Goal: Book appointment/travel/reservation

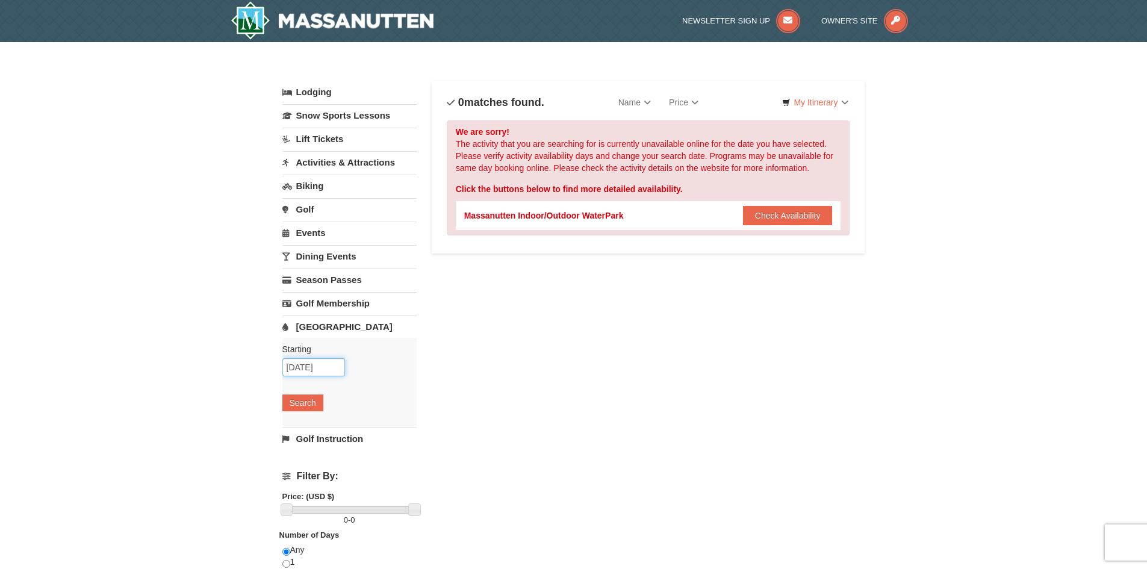
click at [305, 367] on input "10/10/2025" at bounding box center [313, 367] width 63 height 18
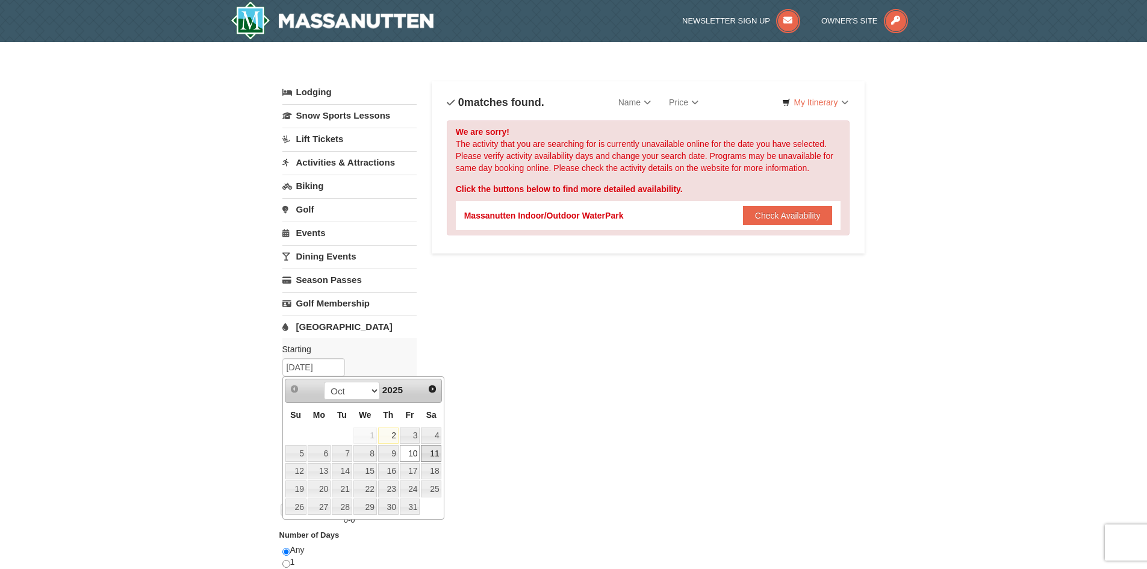
click at [433, 457] on link "11" at bounding box center [431, 453] width 20 height 17
type input "[DATE]"
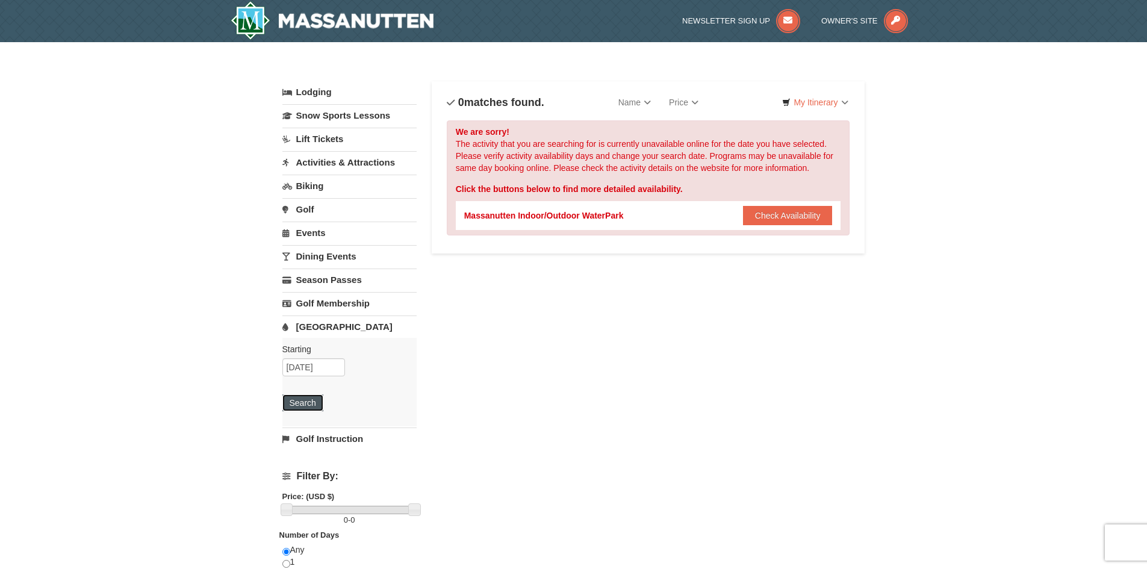
click at [290, 399] on button "Search" at bounding box center [302, 402] width 41 height 17
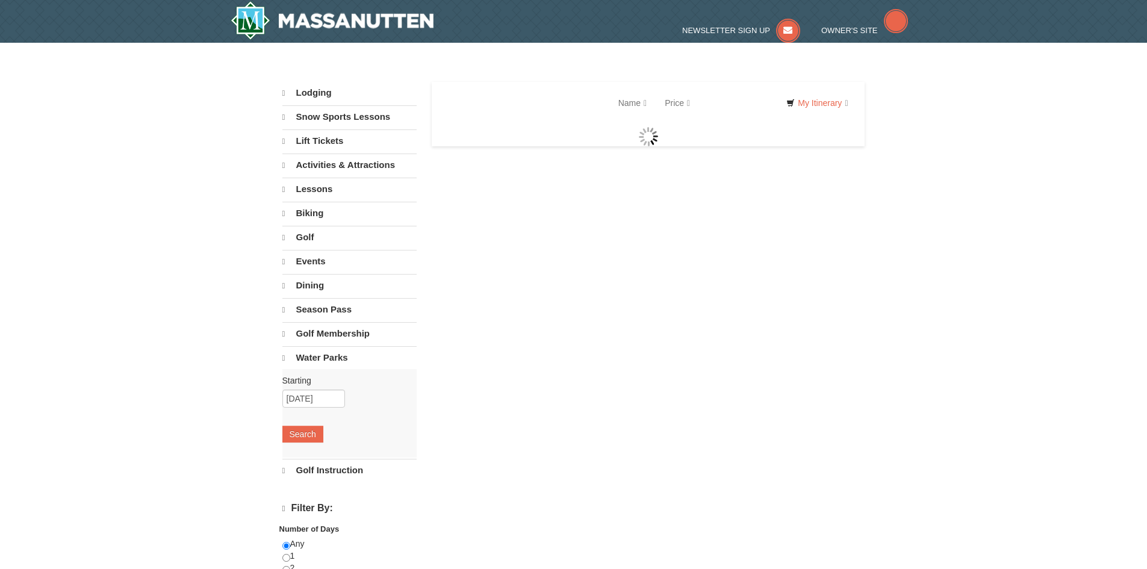
select select "10"
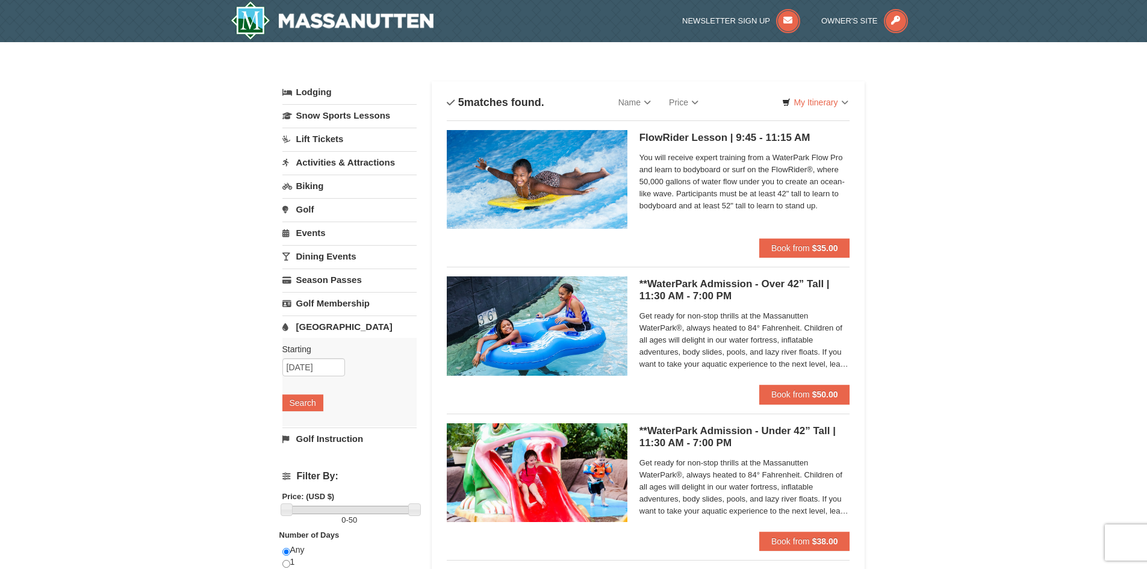
click at [343, 258] on link "Dining Events" at bounding box center [349, 256] width 134 height 22
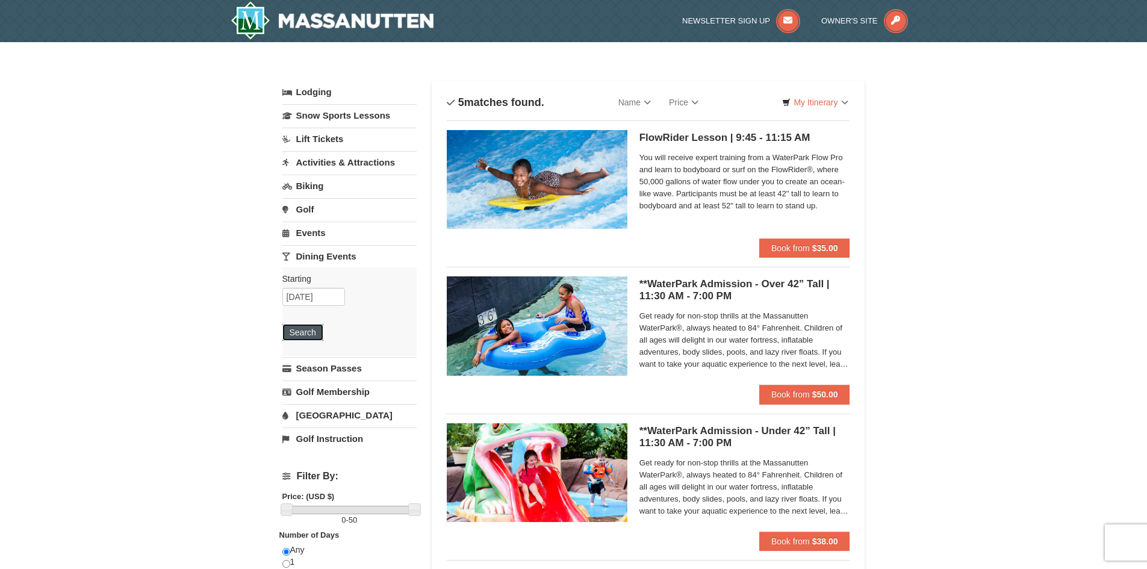
click at [306, 335] on button "Search" at bounding box center [302, 332] width 41 height 17
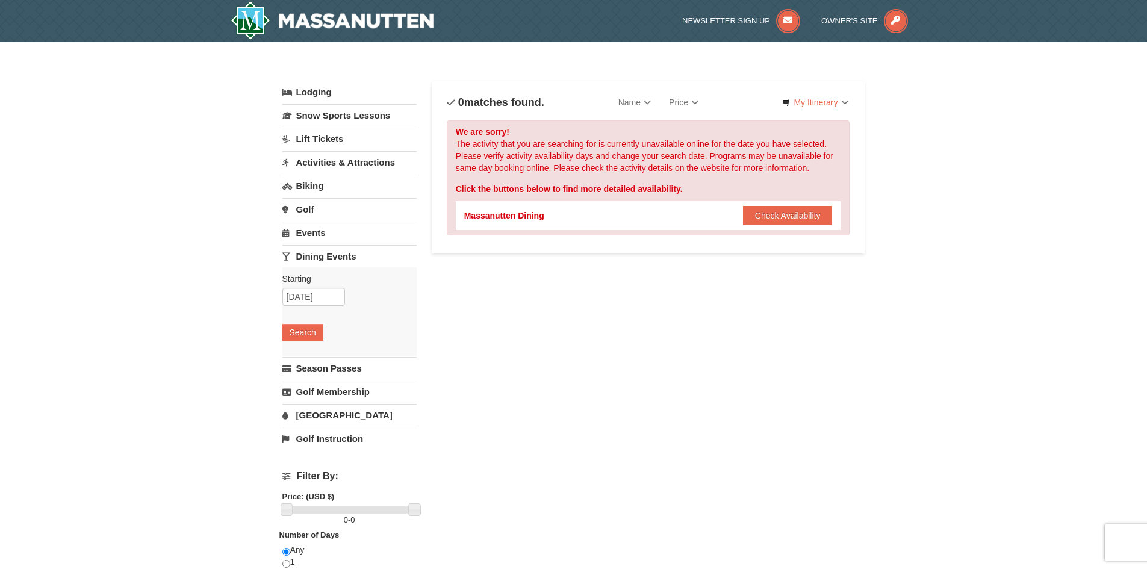
click at [383, 154] on link "Activities & Attractions" at bounding box center [349, 162] width 134 height 22
click at [302, 238] on button "Search" at bounding box center [302, 238] width 41 height 17
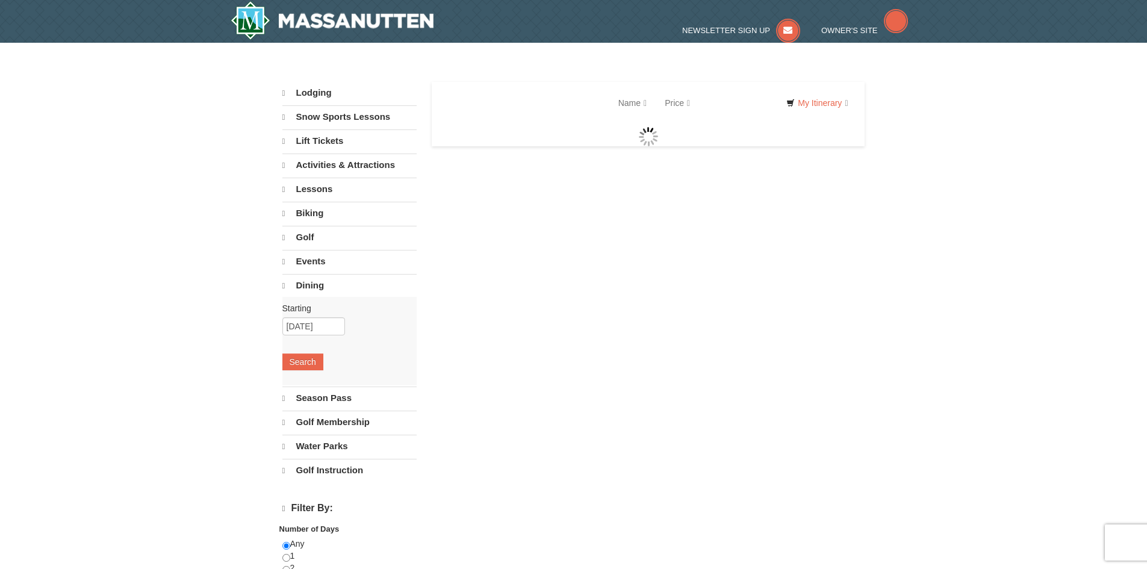
select select "10"
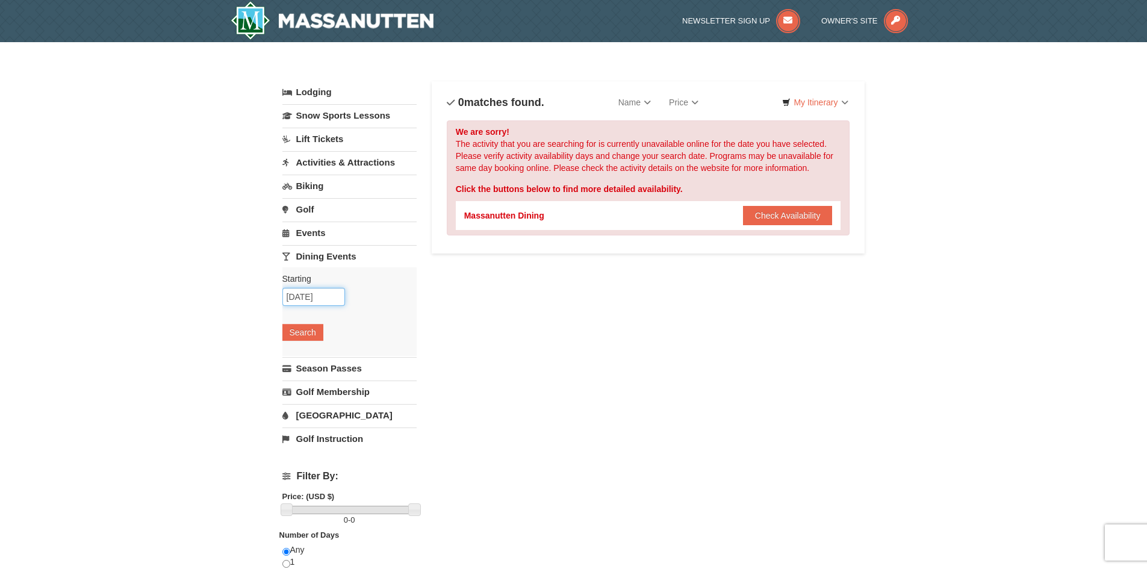
click at [308, 295] on input "10/11/2025" at bounding box center [313, 297] width 63 height 18
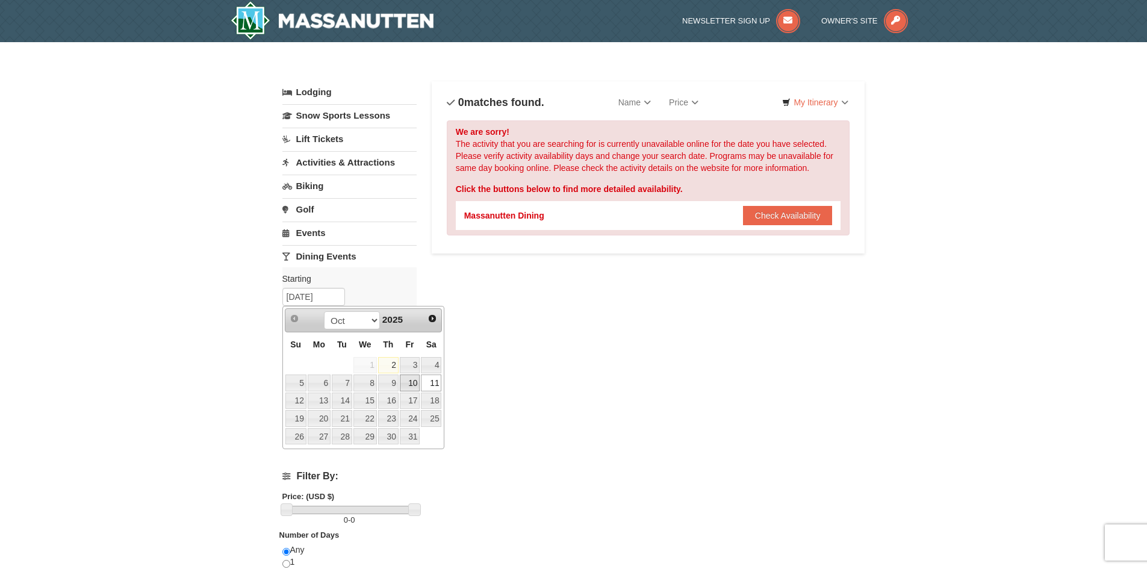
click at [414, 380] on link "10" at bounding box center [410, 383] width 20 height 17
type input "[DATE]"
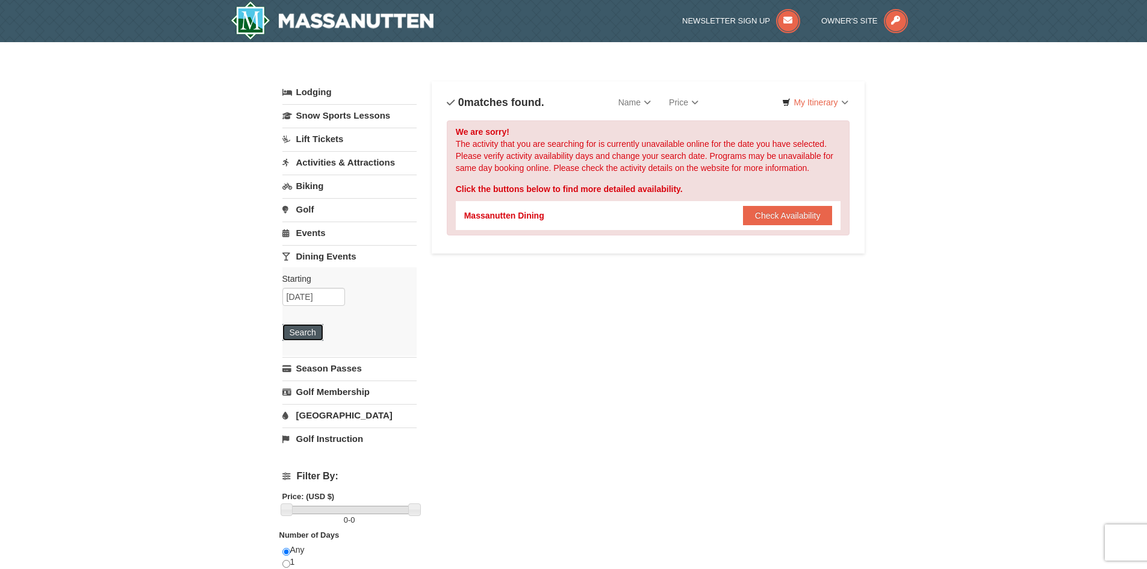
click at [296, 335] on button "Search" at bounding box center [302, 332] width 41 height 17
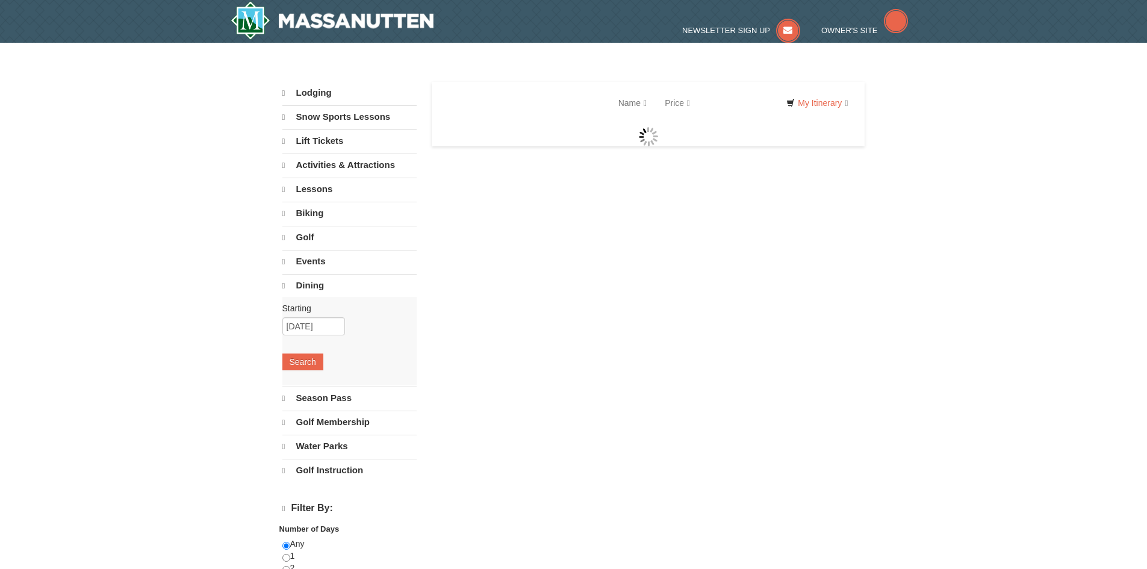
select select "10"
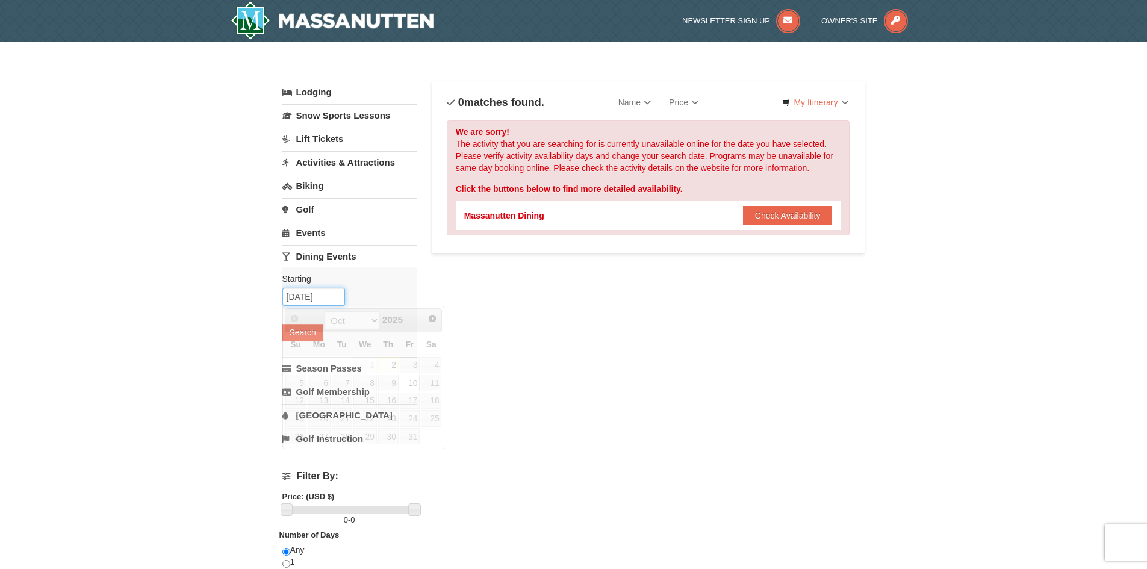
click at [305, 298] on input "[DATE]" at bounding box center [313, 297] width 63 height 18
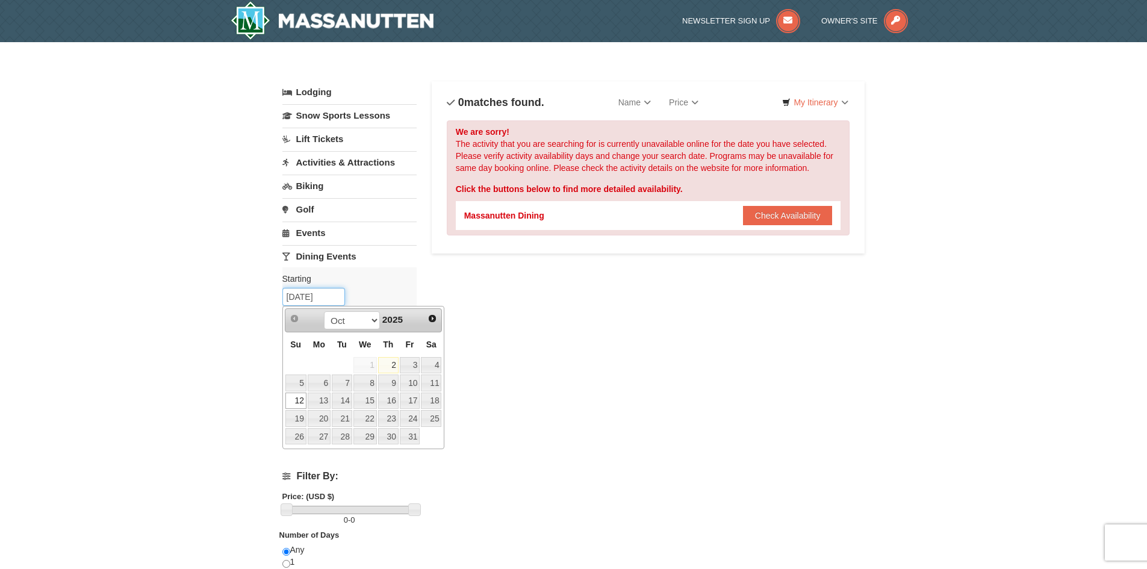
type input "10/12/2025"
click at [578, 363] on div "Lodging Arrival Please format dates MM/DD/YYYY Please format dates MM/DD/YYYY 1…" at bounding box center [573, 390] width 583 height 619
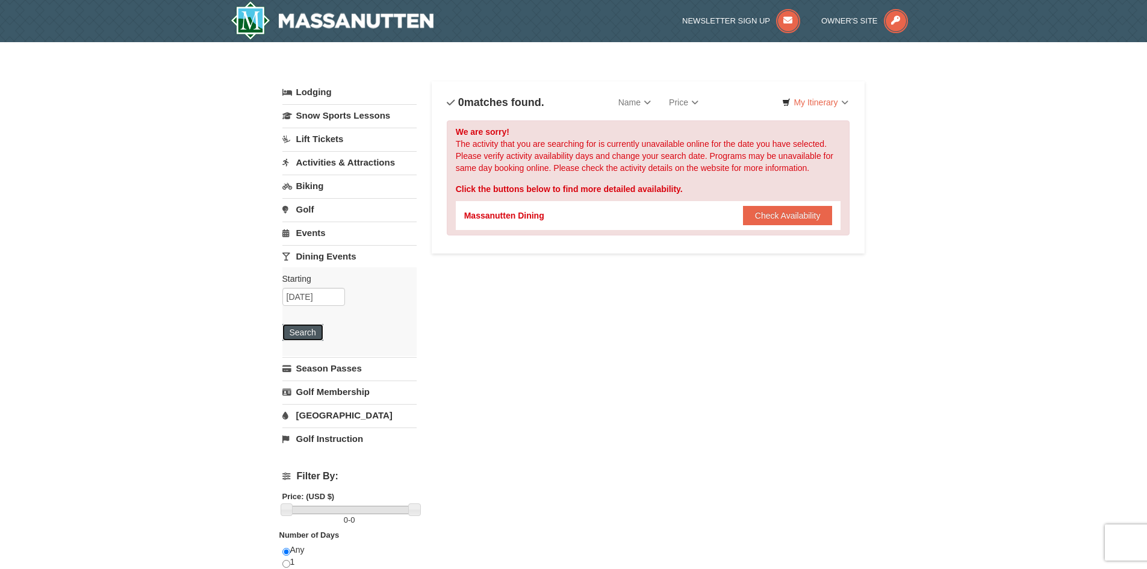
click at [292, 327] on button "Search" at bounding box center [302, 332] width 41 height 17
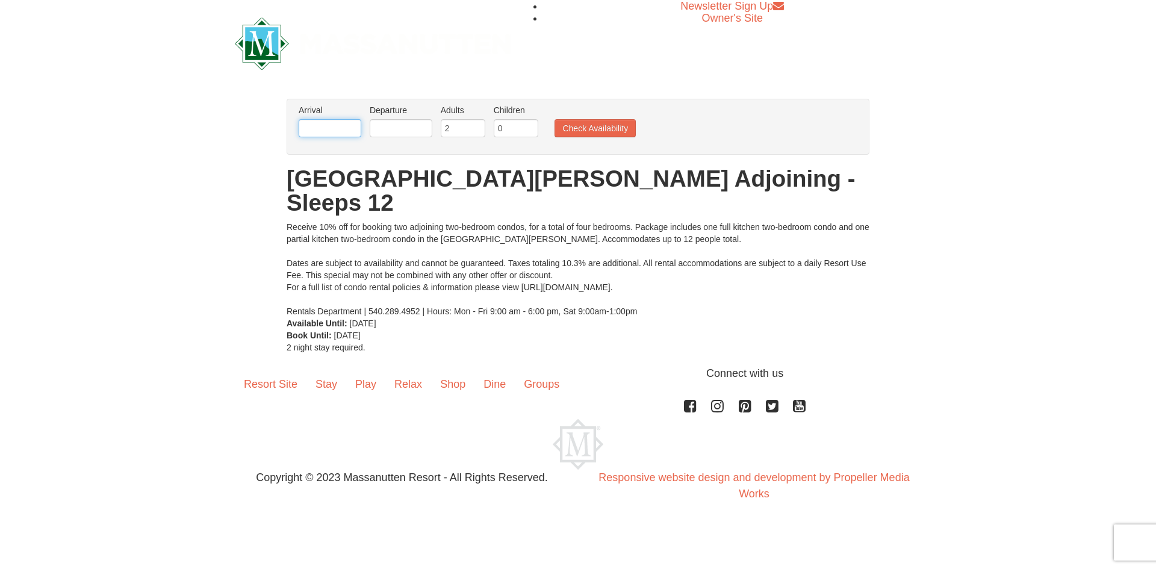
click at [343, 122] on input "text" at bounding box center [330, 128] width 63 height 18
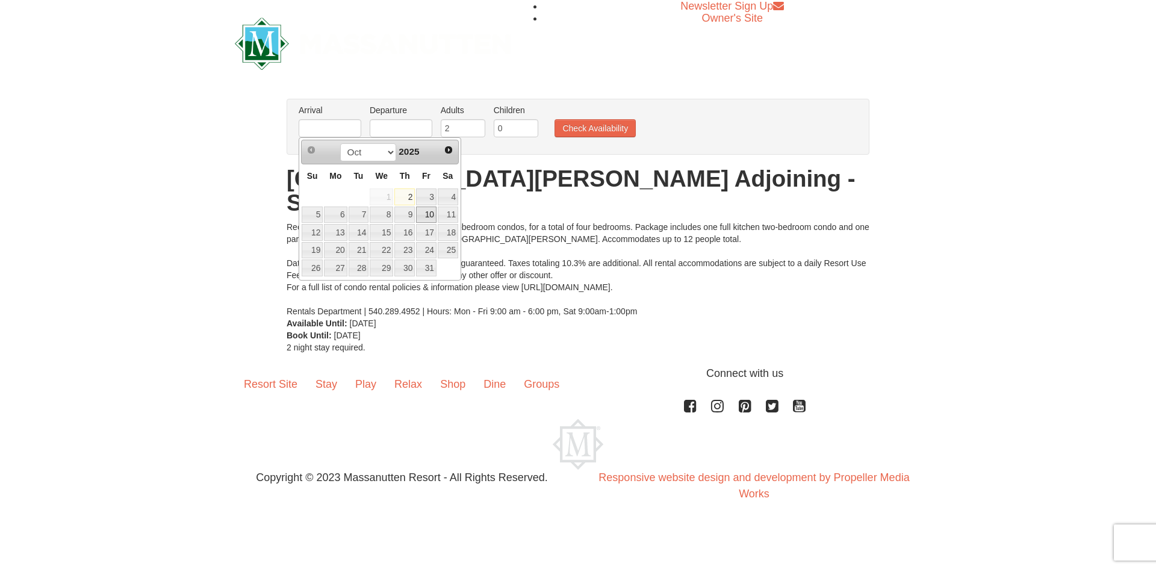
click at [428, 210] on link "10" at bounding box center [426, 215] width 20 height 17
type input "[DATE]"
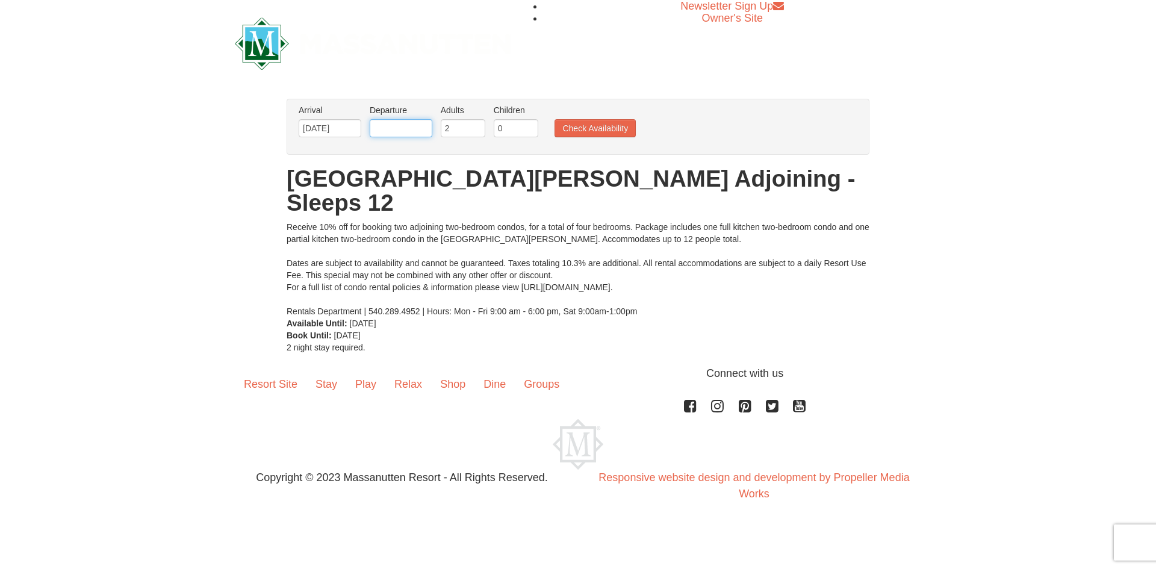
click at [408, 128] on input "text" at bounding box center [401, 128] width 63 height 18
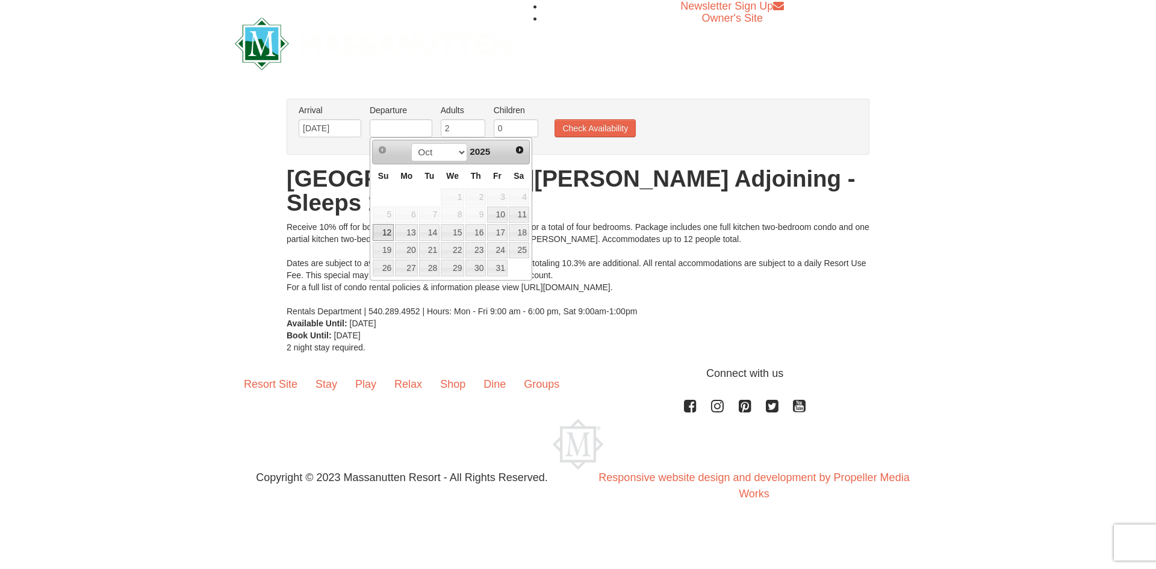
click at [379, 228] on link "12" at bounding box center [383, 232] width 21 height 17
type input "[DATE]"
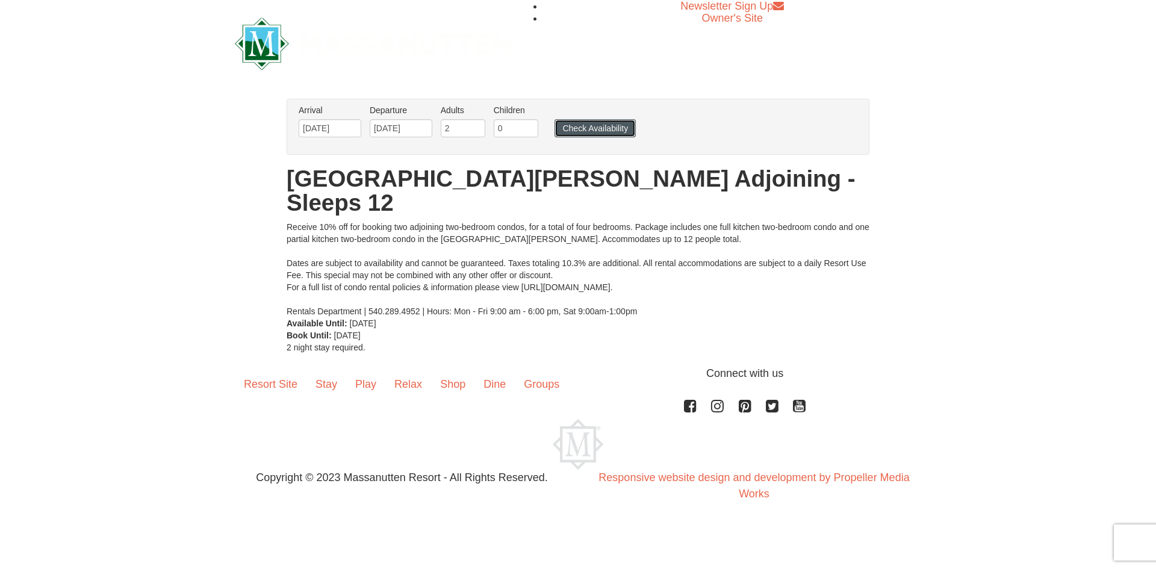
click at [571, 131] on button "Check Availability" at bounding box center [595, 128] width 81 height 18
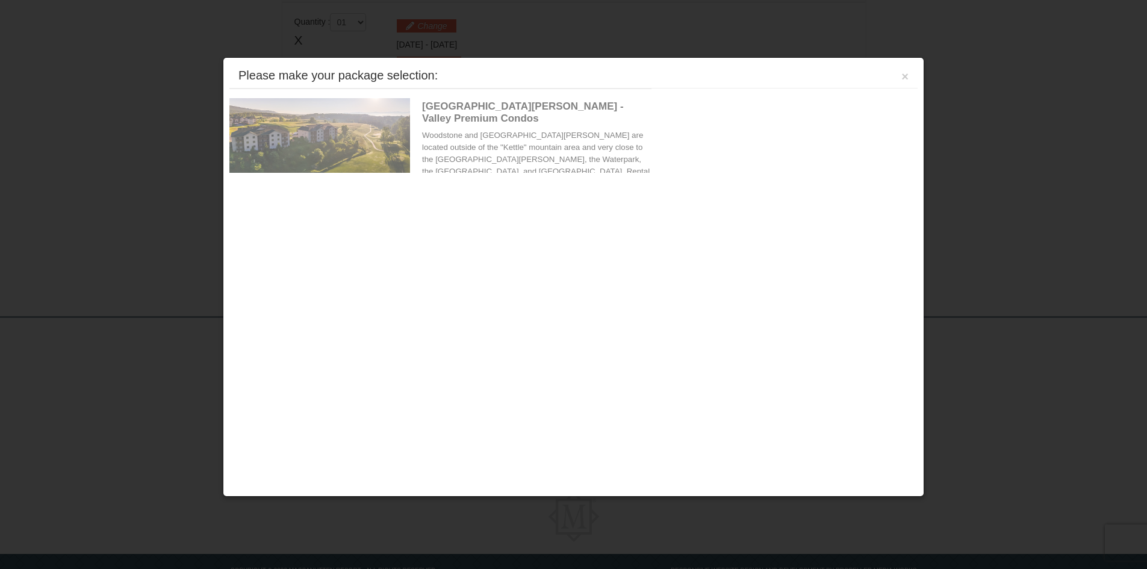
scroll to position [368, 0]
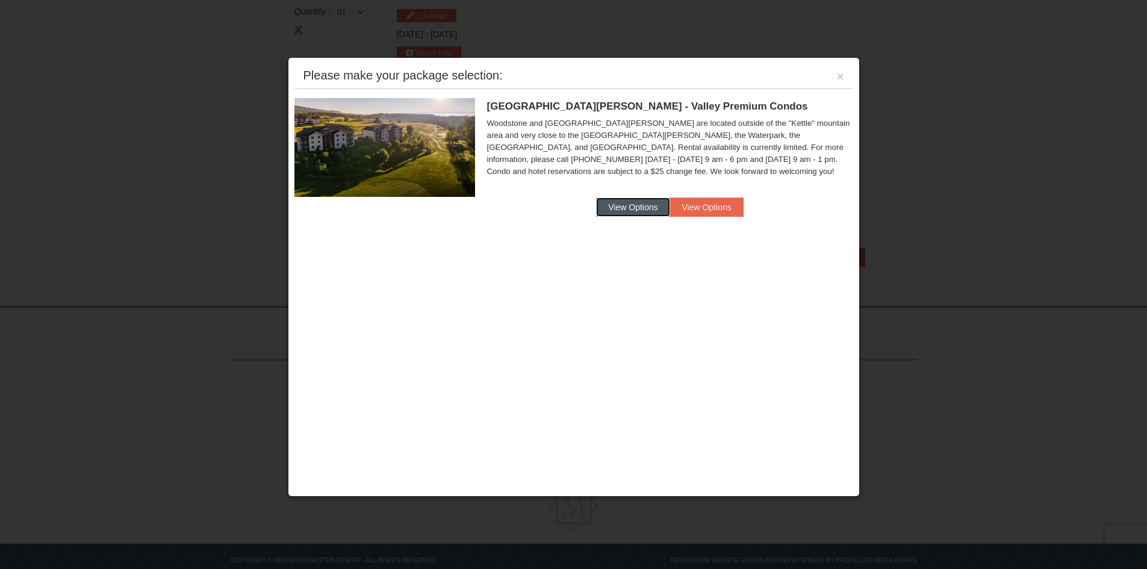
click at [638, 204] on button "View Options" at bounding box center [632, 207] width 73 height 19
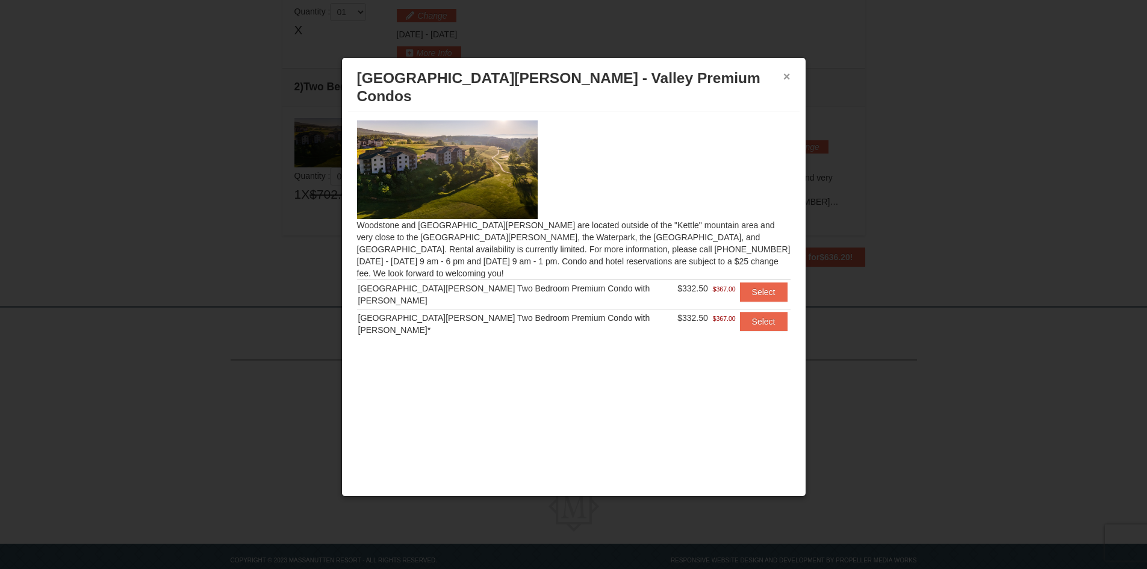
click at [785, 76] on button "×" at bounding box center [787, 76] width 7 height 12
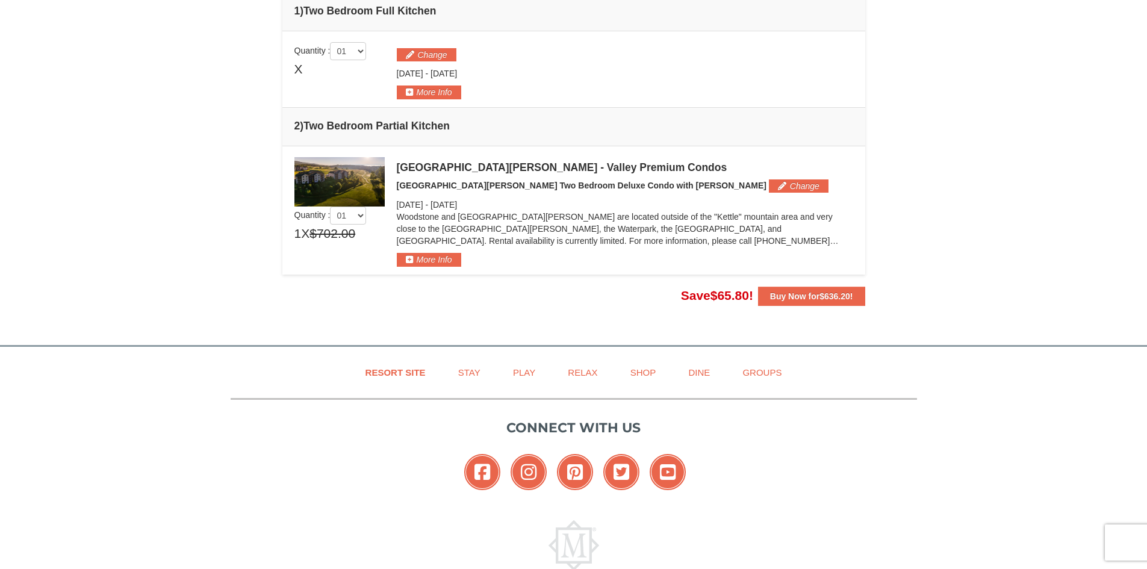
scroll to position [308, 0]
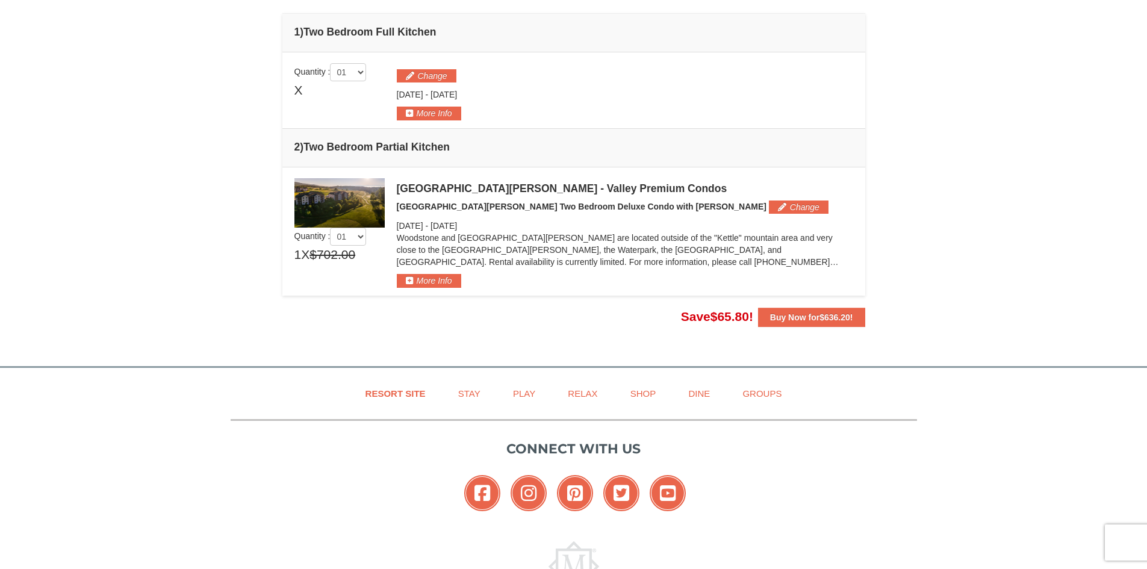
click at [371, 202] on img at bounding box center [340, 202] width 90 height 49
click at [322, 200] on img at bounding box center [340, 202] width 90 height 49
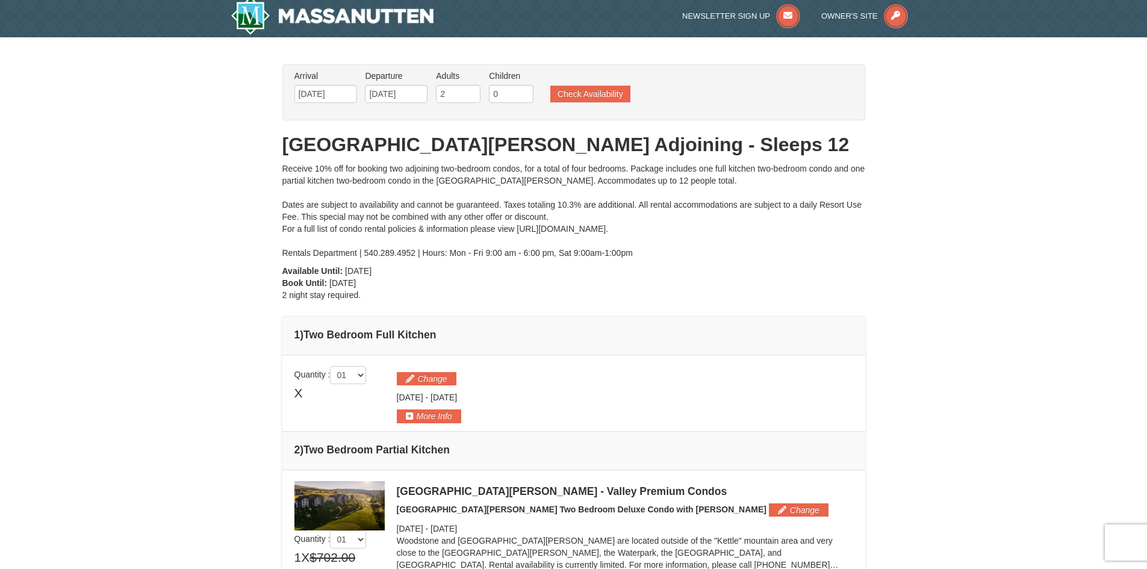
scroll to position [0, 0]
